Goal: Download file/media

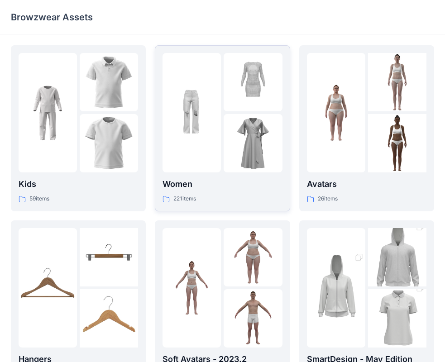
click at [250, 188] on p "Women" at bounding box center [221, 184] width 119 height 13
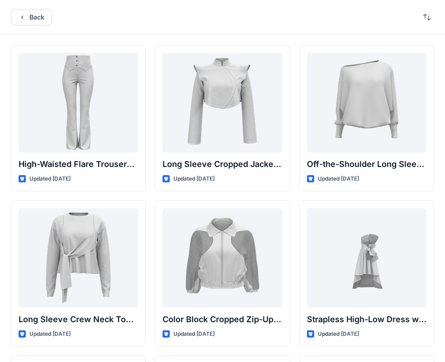
click at [28, 15] on button "Back" at bounding box center [31, 17] width 41 height 16
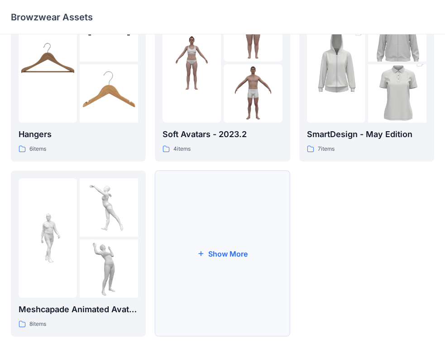
click at [241, 284] on button "Show More" at bounding box center [222, 253] width 135 height 166
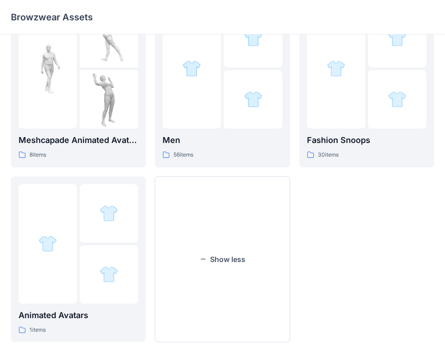
scroll to position [399, 0]
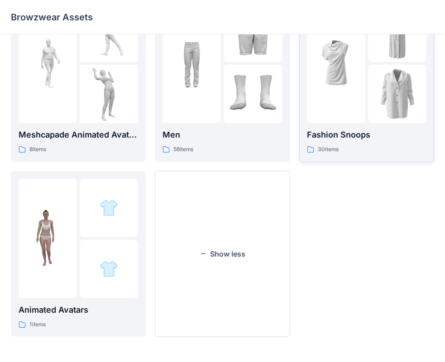
click at [401, 118] on img at bounding box center [397, 94] width 58 height 58
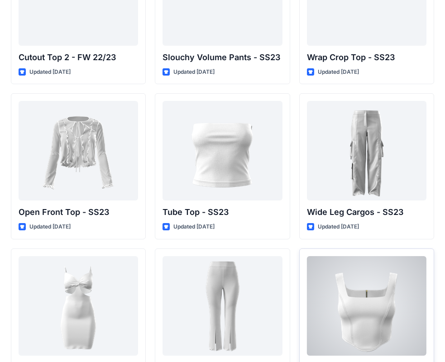
scroll to position [556, 0]
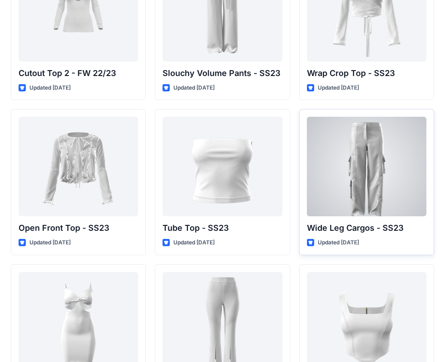
click at [370, 142] on div at bounding box center [366, 166] width 119 height 99
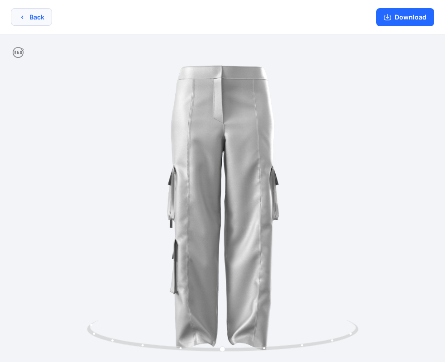
click at [30, 15] on button "Back" at bounding box center [31, 17] width 41 height 18
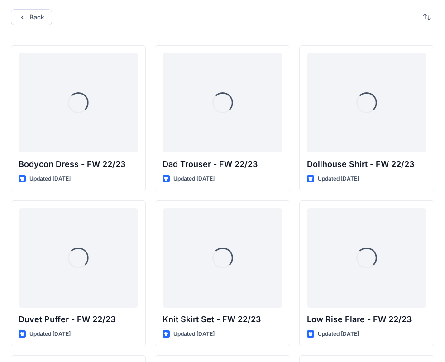
scroll to position [556, 0]
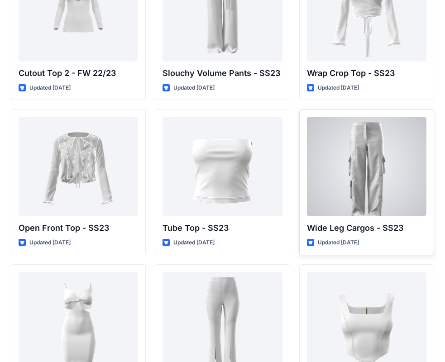
click at [364, 179] on div at bounding box center [366, 166] width 119 height 99
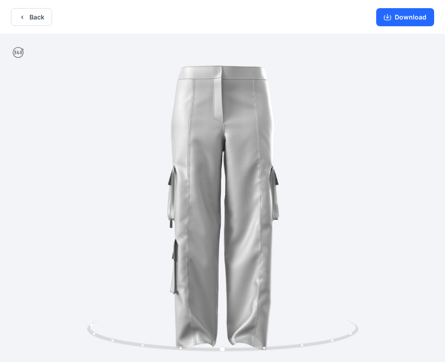
click at [422, 8] on div "Download" at bounding box center [405, 17] width 80 height 34
click at [401, 17] on button "Download" at bounding box center [405, 17] width 58 height 18
click at [43, 20] on button "Back" at bounding box center [31, 17] width 41 height 18
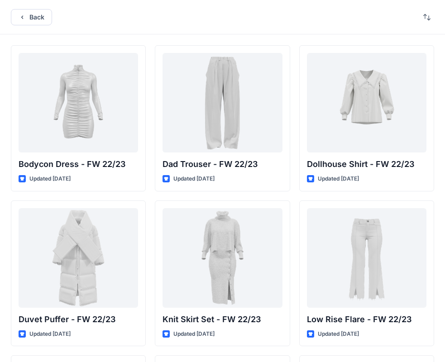
click at [31, 7] on div "Back" at bounding box center [222, 17] width 445 height 34
click at [38, 18] on button "Back" at bounding box center [31, 17] width 41 height 16
